Goal: Task Accomplishment & Management: Complete application form

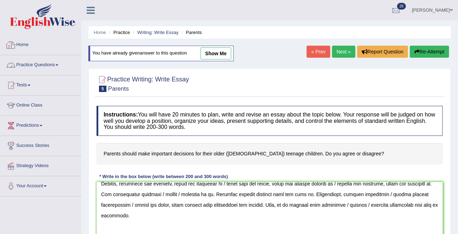
click at [36, 63] on link "Practice Questions" at bounding box center [40, 64] width 81 height 18
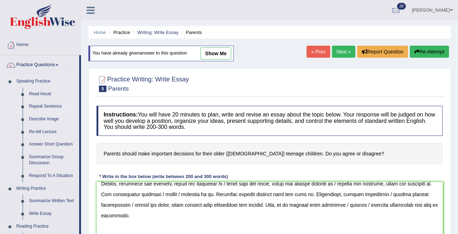
click at [33, 107] on link "Repeat Sentence" at bounding box center [52, 106] width 53 height 13
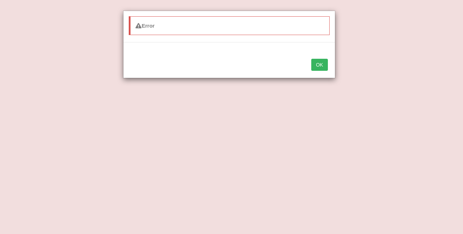
click at [311, 59] on button "OK" at bounding box center [319, 65] width 16 height 12
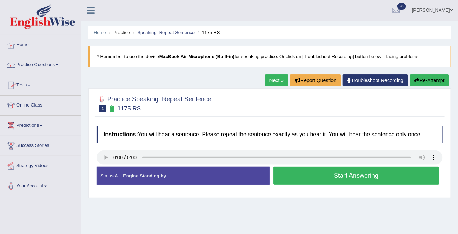
click at [37, 63] on link "Practice Questions" at bounding box center [40, 64] width 81 height 18
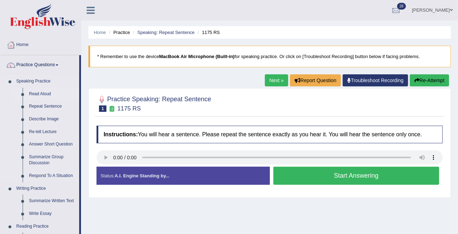
click at [36, 92] on link "Read Aloud" at bounding box center [52, 94] width 53 height 13
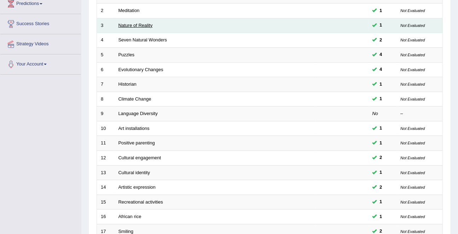
scroll to position [233, 0]
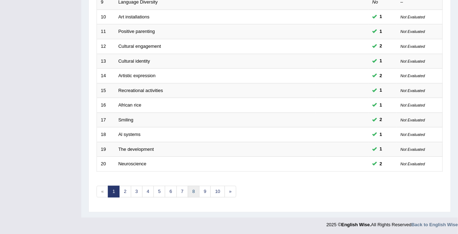
click at [192, 192] on link "8" at bounding box center [194, 192] width 12 height 12
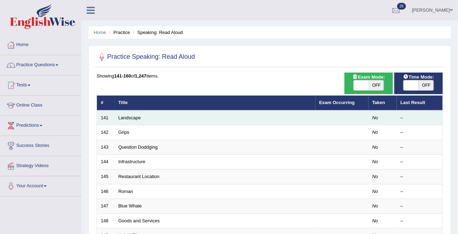
click at [130, 120] on td "Landscape" at bounding box center [215, 117] width 201 height 15
click at [130, 117] on link "Landscape" at bounding box center [129, 117] width 23 height 5
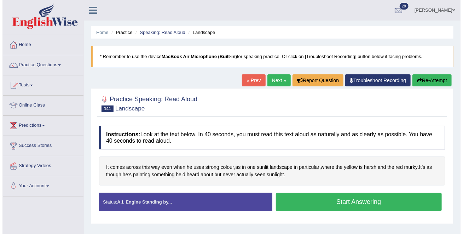
scroll to position [42, 0]
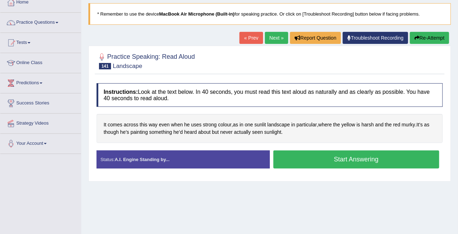
click at [329, 160] on button "Start Answering" at bounding box center [356, 159] width 166 height 18
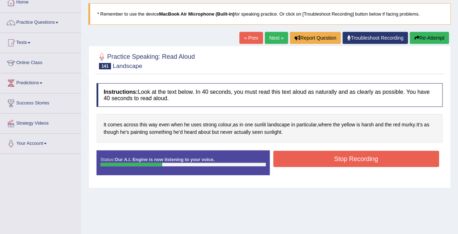
click at [329, 160] on button "Stop Recording" at bounding box center [356, 159] width 166 height 16
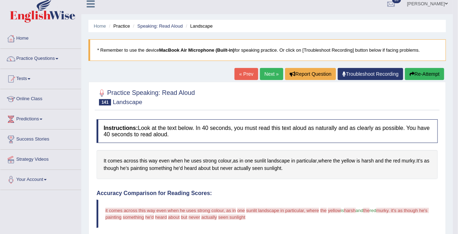
scroll to position [0, 0]
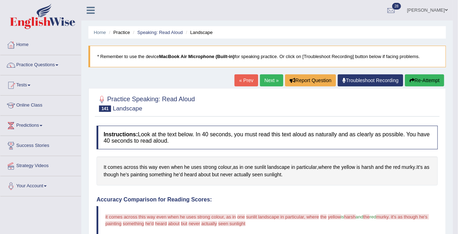
click at [433, 77] on button "Re-Attempt" at bounding box center [424, 80] width 39 height 12
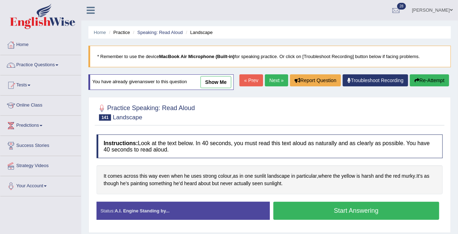
click at [338, 219] on button "Start Answering" at bounding box center [356, 210] width 166 height 18
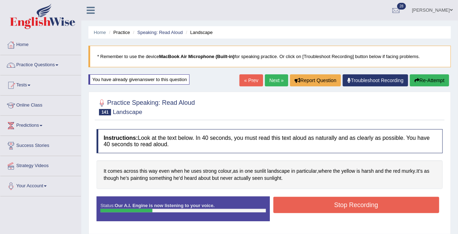
click at [344, 201] on button "Stop Recording" at bounding box center [356, 205] width 166 height 16
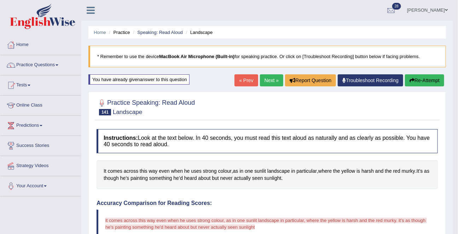
click at [415, 83] on button "Re-Attempt" at bounding box center [424, 80] width 39 height 12
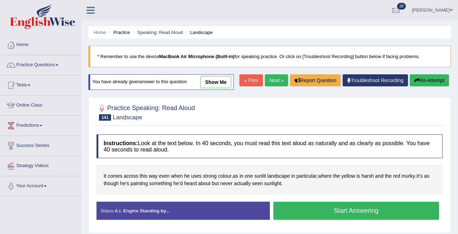
click at [374, 219] on button "Start Answering" at bounding box center [356, 210] width 166 height 18
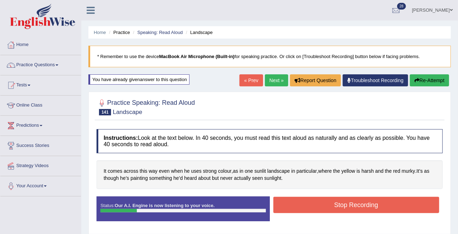
click at [367, 197] on button "Stop Recording" at bounding box center [356, 205] width 166 height 16
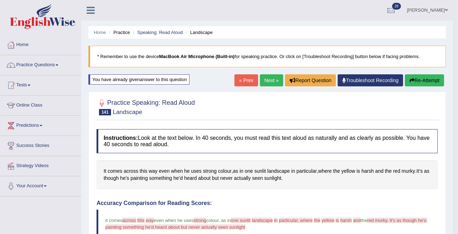
click at [415, 80] on button "Re-Attempt" at bounding box center [424, 80] width 39 height 12
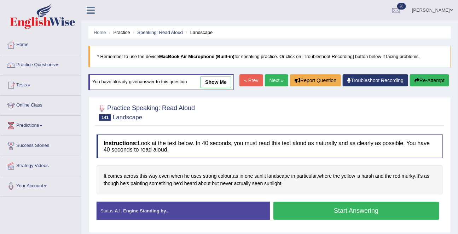
scroll to position [39, 0]
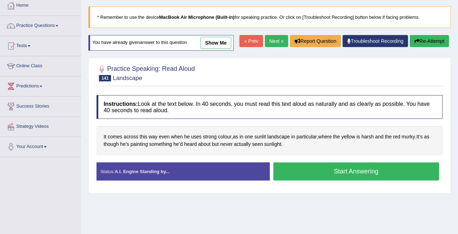
click at [357, 180] on button "Start Answering" at bounding box center [356, 171] width 166 height 18
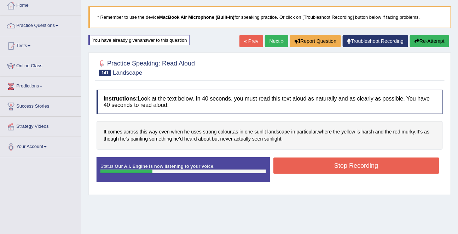
click at [360, 171] on button "Stop Recording" at bounding box center [356, 165] width 166 height 16
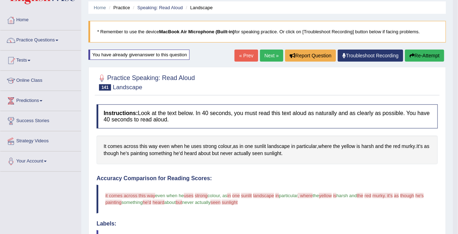
scroll to position [1, 0]
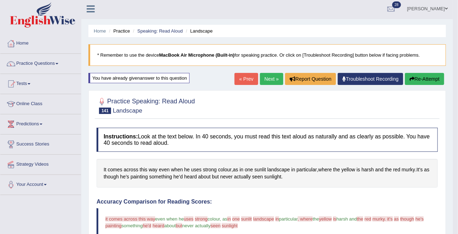
click at [267, 75] on link "Next »" at bounding box center [271, 79] width 23 height 12
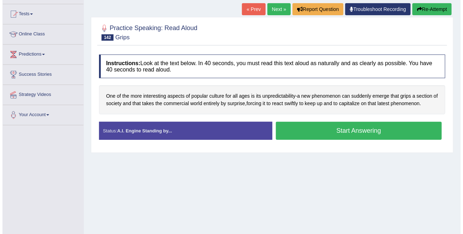
scroll to position [83, 0]
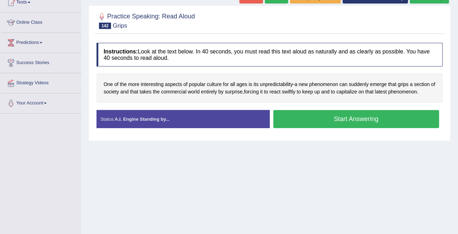
click at [298, 124] on button "Start Answering" at bounding box center [356, 119] width 166 height 18
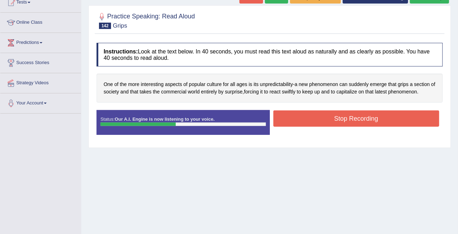
click at [298, 124] on button "Stop Recording" at bounding box center [356, 118] width 166 height 16
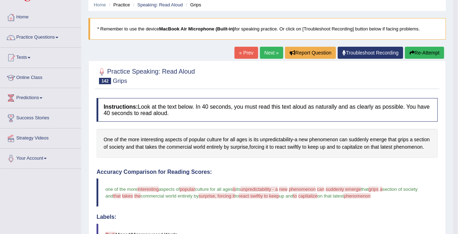
scroll to position [0, 0]
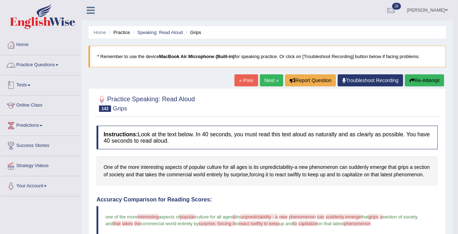
click at [25, 82] on link "Tests" at bounding box center [40, 84] width 81 height 18
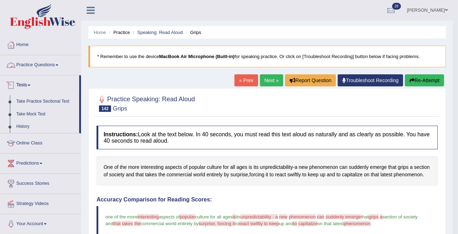
click at [35, 66] on link "Practice Questions" at bounding box center [40, 64] width 81 height 18
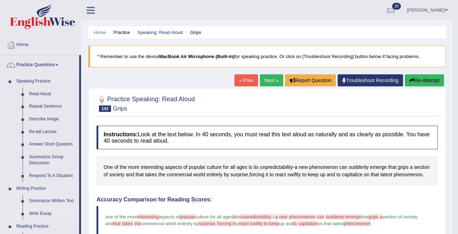
click at [42, 214] on link "Write Essay" at bounding box center [52, 213] width 53 height 13
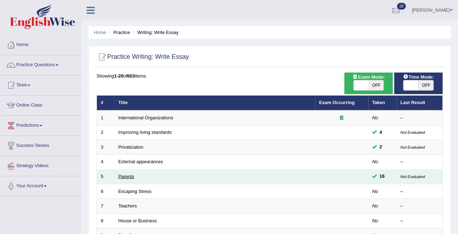
click at [127, 176] on link "Parents" at bounding box center [126, 176] width 16 height 5
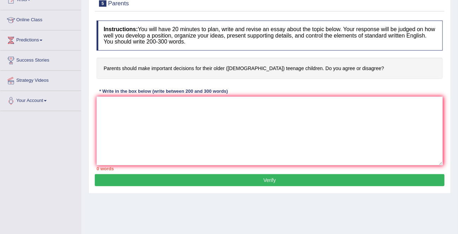
scroll to position [111, 0]
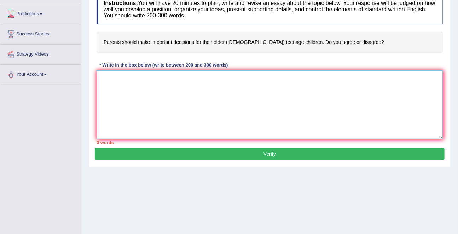
click at [142, 97] on textarea at bounding box center [269, 104] width 346 height 69
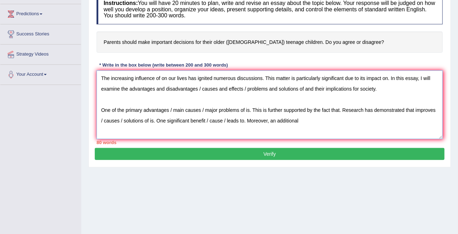
click at [228, 121] on textarea "The increasing influence of on our lives has ignited numerous discussions. This…" at bounding box center [269, 104] width 346 height 69
drag, startPoint x: 178, startPoint y: 119, endPoint x: 268, endPoint y: 121, distance: 89.1
click at [268, 121] on textarea "The increasing influence of on our lives has ignited numerous discussions. This…" at bounding box center [269, 104] width 346 height 69
click at [227, 122] on textarea "The increasing influence of on our lives has ignited numerous discussions. This…" at bounding box center [269, 104] width 346 height 69
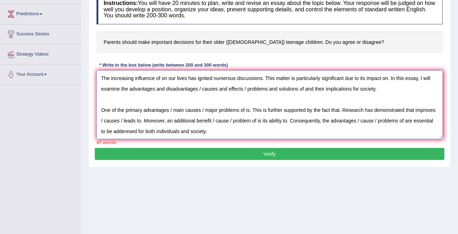
type textarea "The increasing influence of on our lives has ignited numerous discussions. This…"
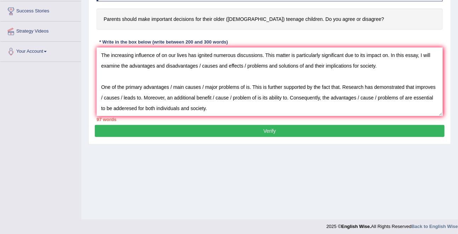
scroll to position [136, 0]
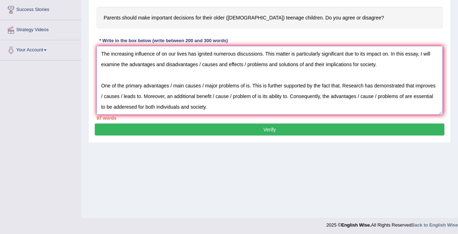
click at [248, 100] on textarea "The increasing influence of on our lives has ignited numerous discussions. This…" at bounding box center [269, 80] width 346 height 69
click at [237, 108] on textarea "The increasing influence of on our lives has ignited numerous discussions. This…" at bounding box center [269, 80] width 346 height 69
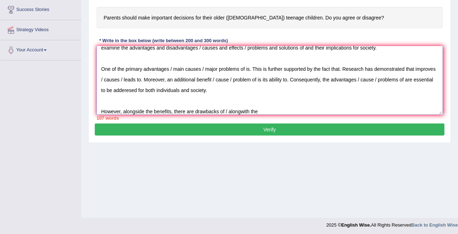
click at [241, 109] on textarea "The increasing influence of on our lives has ignited numerous discussions. This…" at bounding box center [269, 80] width 346 height 69
click at [276, 112] on textarea "The increasing influence of on our lives has ignited numerous discussions. This…" at bounding box center [269, 80] width 346 height 69
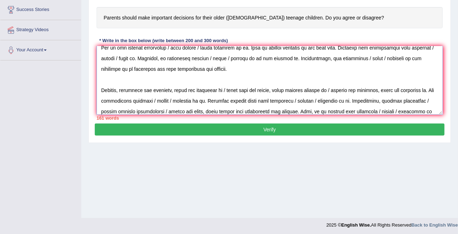
scroll to position [48, 0]
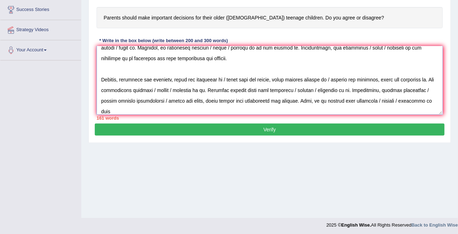
click at [429, 99] on textarea at bounding box center [269, 80] width 346 height 69
click at [213, 112] on textarea at bounding box center [269, 80] width 346 height 69
click at [256, 90] on textarea at bounding box center [269, 80] width 346 height 69
click at [232, 102] on textarea at bounding box center [269, 80] width 346 height 69
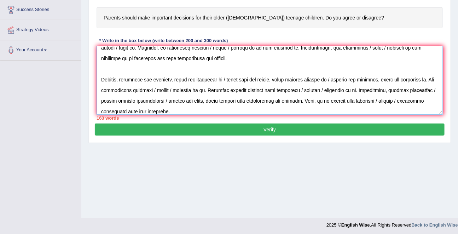
click at [244, 112] on textarea at bounding box center [269, 80] width 346 height 69
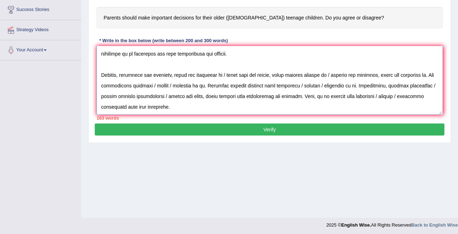
scroll to position [74, 0]
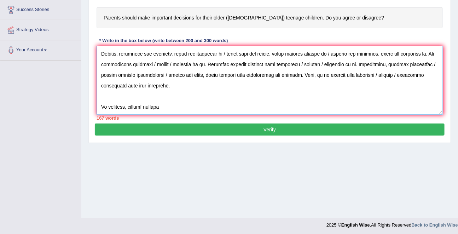
click at [132, 108] on textarea at bounding box center [269, 80] width 346 height 69
click at [164, 104] on textarea at bounding box center [269, 80] width 346 height 69
click at [212, 106] on textarea at bounding box center [269, 80] width 346 height 69
click at [326, 107] on textarea at bounding box center [269, 80] width 346 height 69
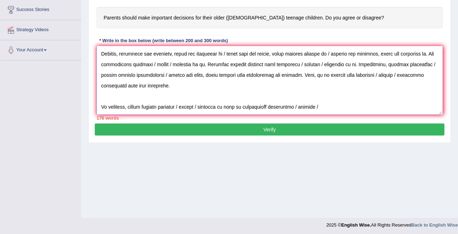
paste textarea "solutions"
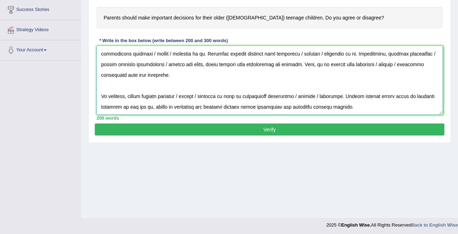
type textarea "The increasing influence of on our lives has ignited numerous discussions. This…"
click at [291, 129] on button "Verify" at bounding box center [270, 129] width 350 height 12
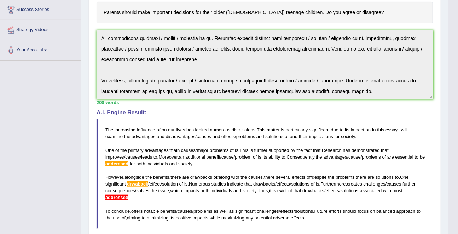
click at [128, 198] on span "addressed" at bounding box center [116, 196] width 23 height 5
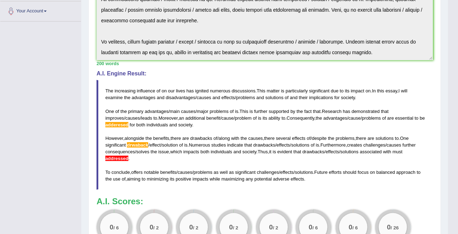
scroll to position [176, 0]
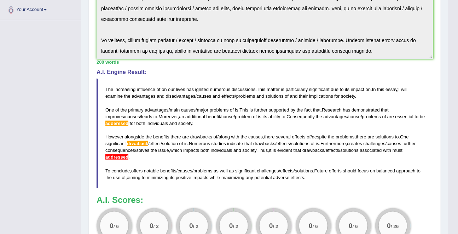
click at [141, 142] on span "drwaback" at bounding box center [137, 143] width 21 height 5
click at [125, 124] on span "adderesed" at bounding box center [116, 123] width 23 height 5
click at [128, 123] on span "adderesed" at bounding box center [116, 123] width 23 height 5
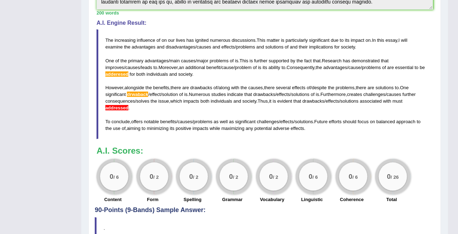
scroll to position [226, 0]
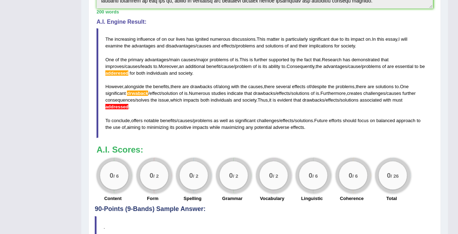
click at [128, 108] on span "addressed" at bounding box center [116, 106] width 23 height 5
click at [145, 94] on span "drwaback" at bounding box center [137, 92] width 21 height 5
click at [122, 77] on blockquote "The increasing influence of on our lives has ignited numerous discussions . Thi…" at bounding box center [264, 83] width 336 height 110
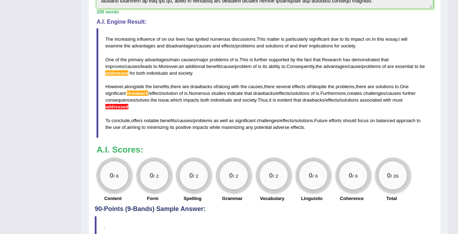
click at [122, 75] on span "adderesed" at bounding box center [116, 72] width 23 height 5
click at [195, 61] on span "causes" at bounding box center [188, 59] width 14 height 5
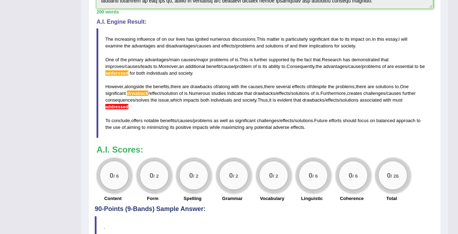
click at [140, 97] on blockquote "The increasing influence of on our lives has ignited numerous discussions . Thi…" at bounding box center [264, 83] width 336 height 110
